Goal: Communication & Community: Connect with others

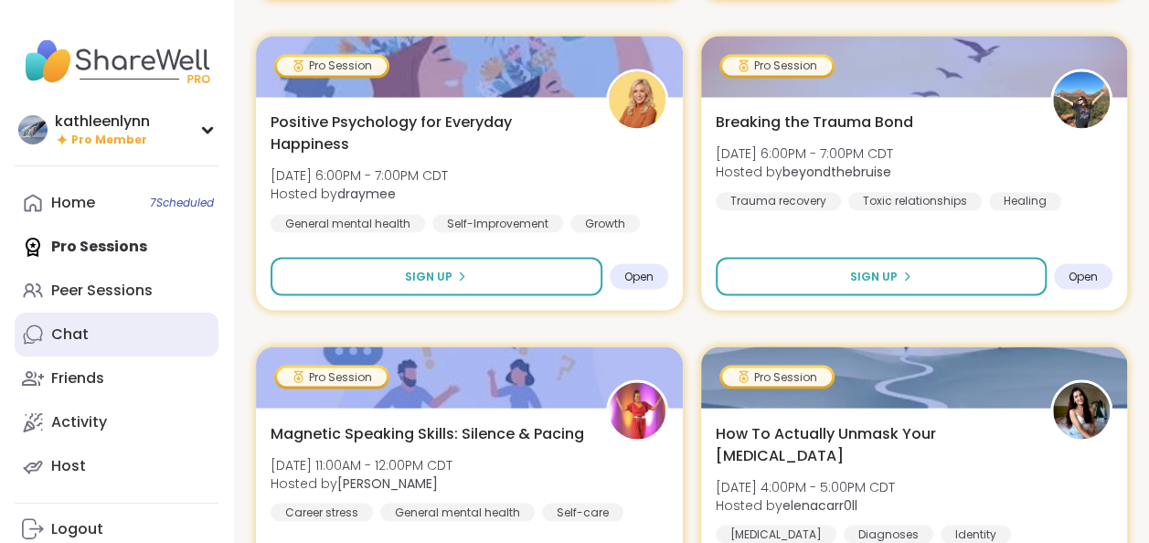
click at [146, 340] on link "Chat" at bounding box center [117, 335] width 204 height 44
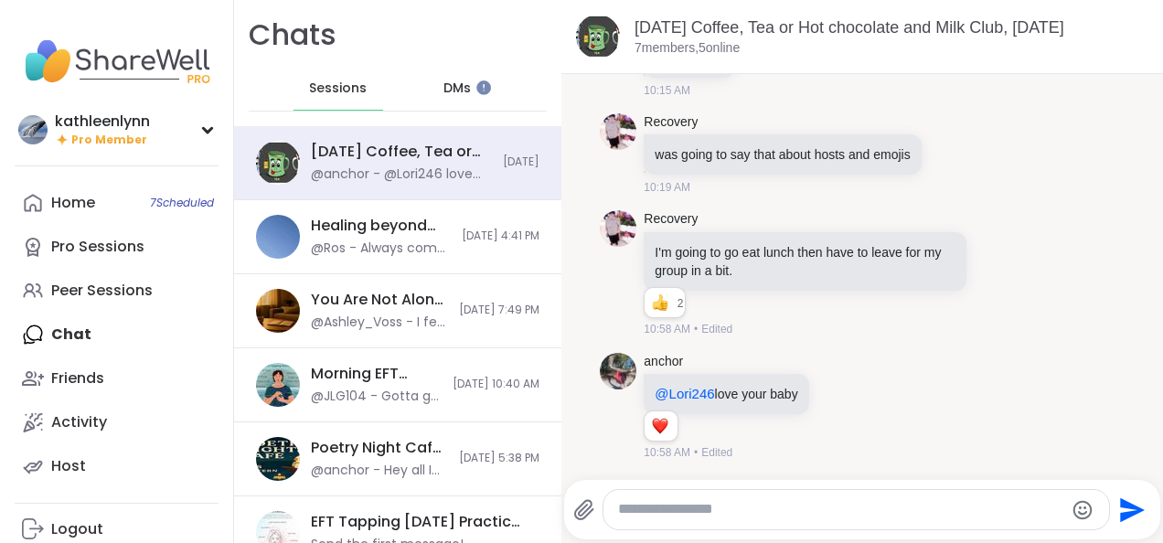
click at [322, 83] on span "Sessions" at bounding box center [338, 89] width 58 height 18
click at [450, 87] on span "DMs" at bounding box center [456, 89] width 27 height 18
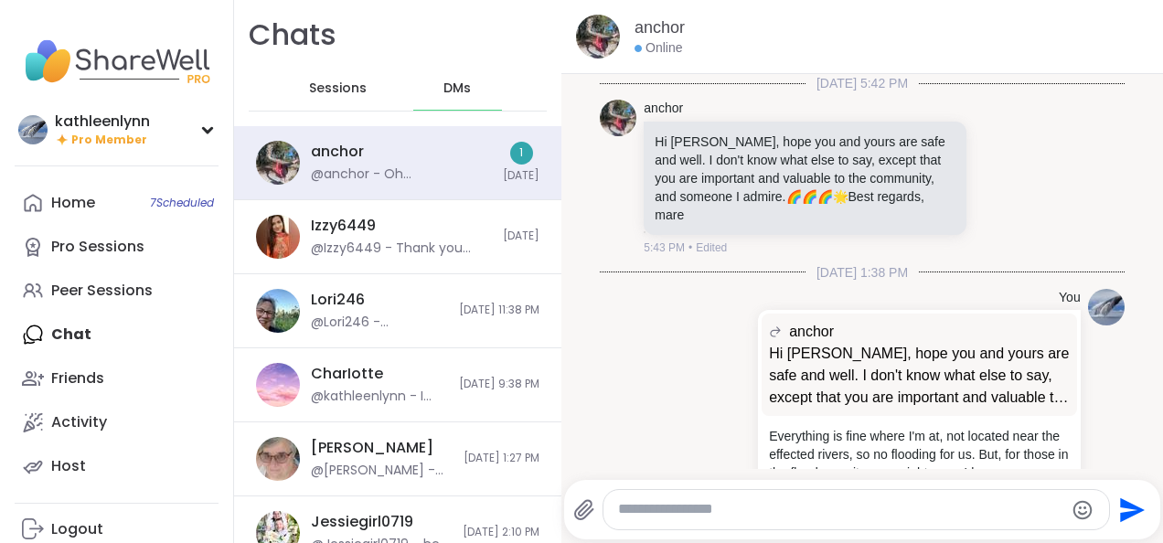
scroll to position [694, 0]
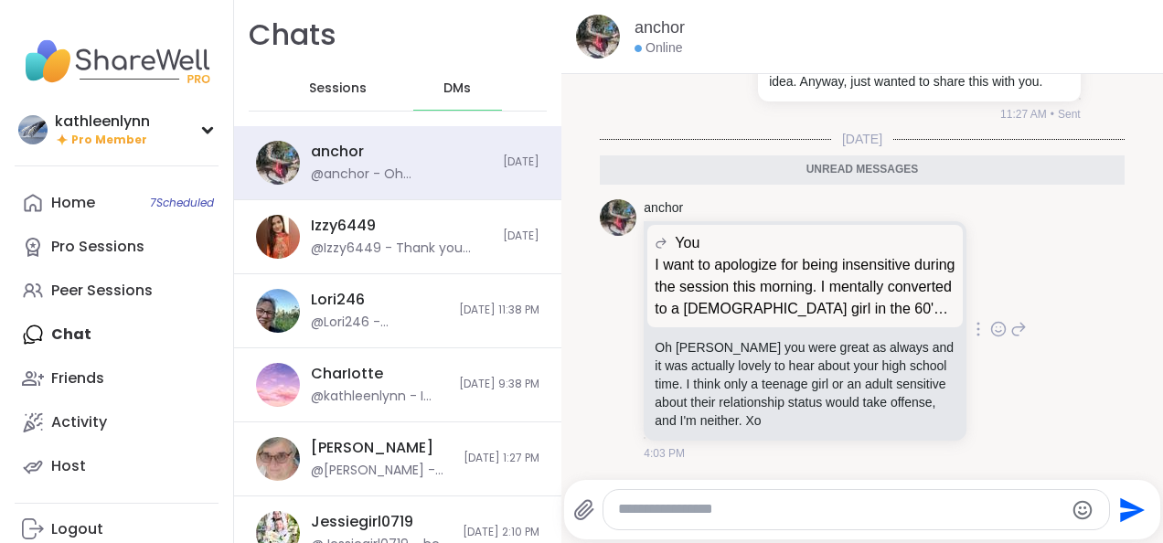
click at [996, 327] on icon at bounding box center [996, 327] width 0 height 0
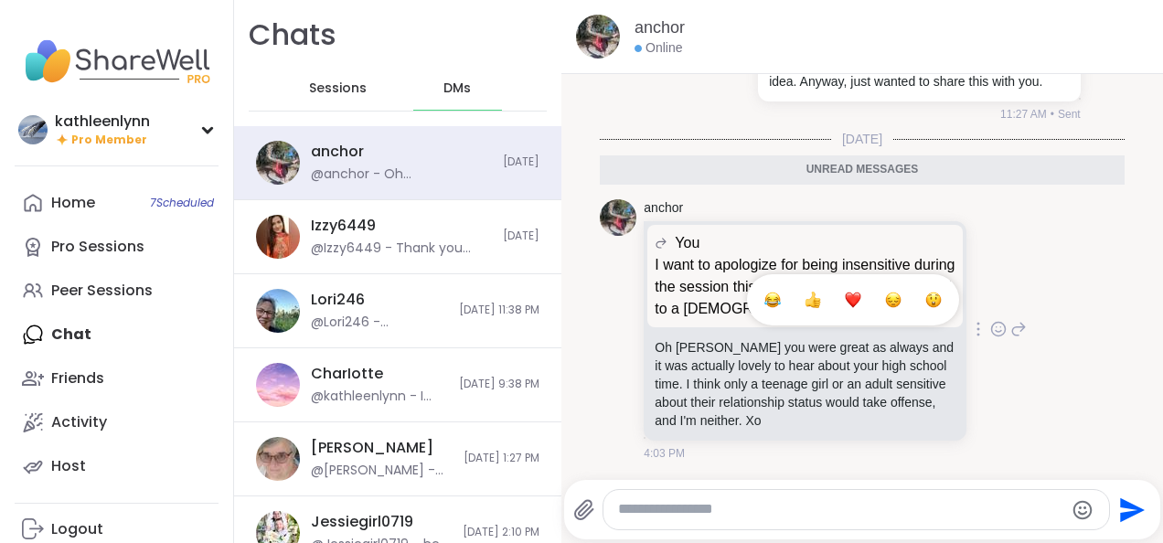
click at [844, 302] on div "Select Reaction: Heart" at bounding box center [852, 300] width 16 height 16
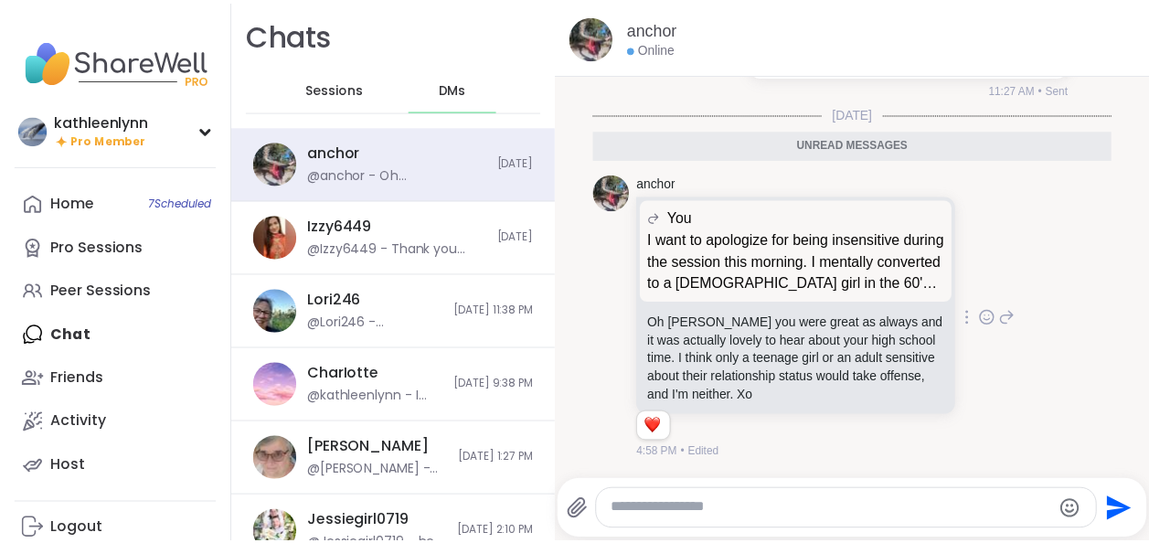
scroll to position [375, 0]
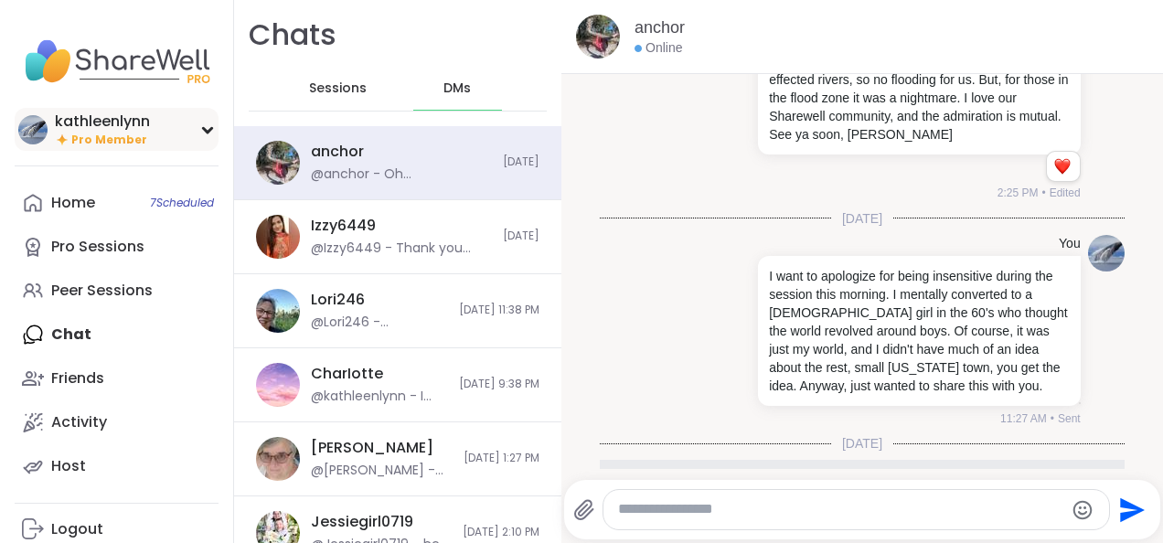
click at [208, 129] on icon at bounding box center [207, 129] width 15 height 9
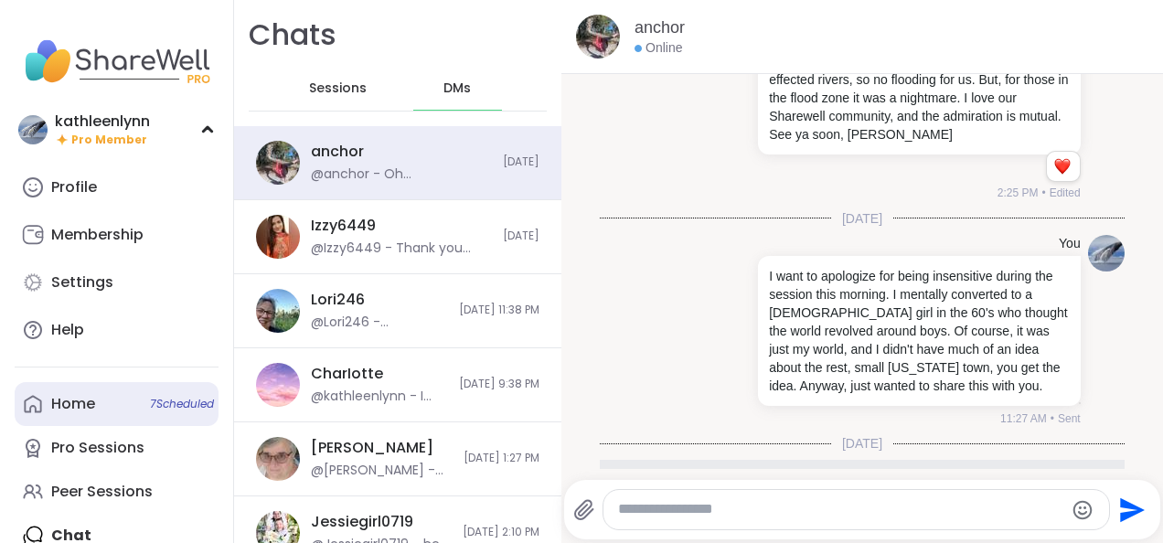
click at [75, 409] on div "Home 7 Scheduled" at bounding box center [73, 404] width 44 height 20
